Goal: Find specific page/section: Find specific page/section

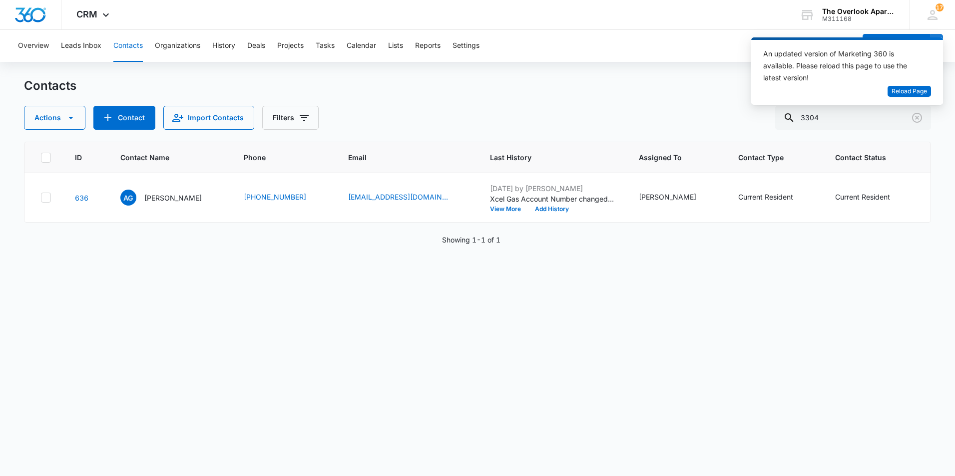
click at [689, 104] on div "Contacts Actions Contact Import Contacts Filters 3304" at bounding box center [477, 104] width 907 height 52
click at [895, 90] on span "Reload Page" at bounding box center [908, 91] width 35 height 9
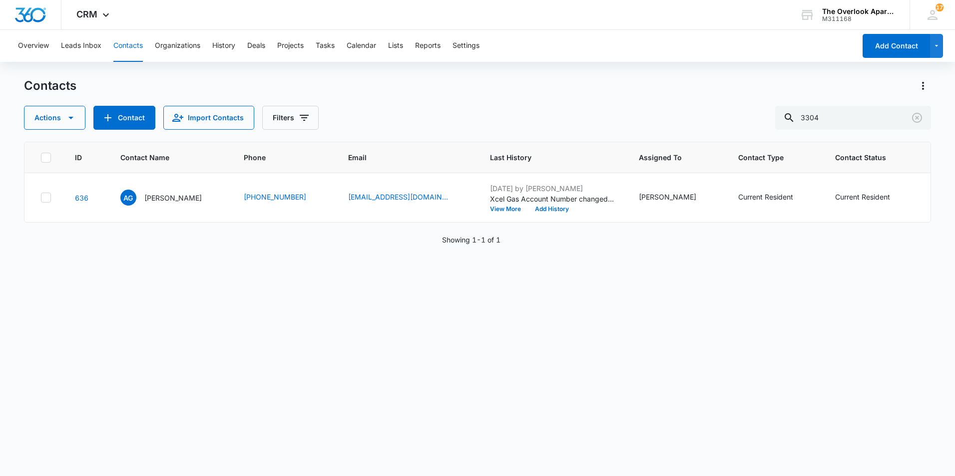
click at [552, 89] on div "Contacts" at bounding box center [477, 86] width 907 height 16
click at [416, 92] on div "Contacts" at bounding box center [477, 86] width 907 height 16
click at [419, 350] on div "ID Contact Name Phone Email Last History Assigned To Contact Type Contact Statu…" at bounding box center [477, 303] width 907 height 322
click at [917, 122] on icon "Clear" at bounding box center [917, 118] width 10 height 10
